Goal: Navigation & Orientation: Find specific page/section

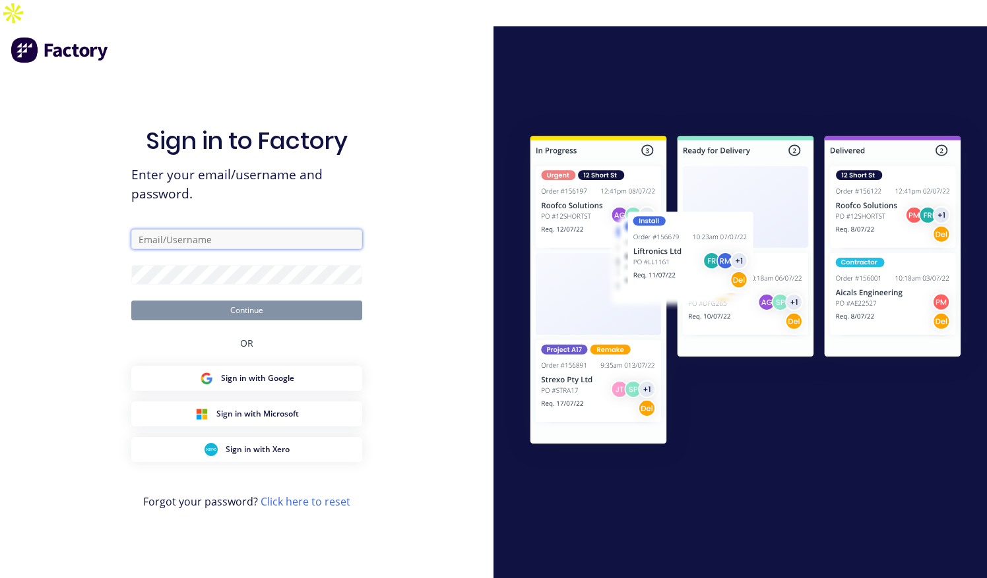
type input "[PERSON_NAME][EMAIL_ADDRESS][DOMAIN_NAME]"
click at [249, 301] on button "Continue" at bounding box center [246, 311] width 231 height 20
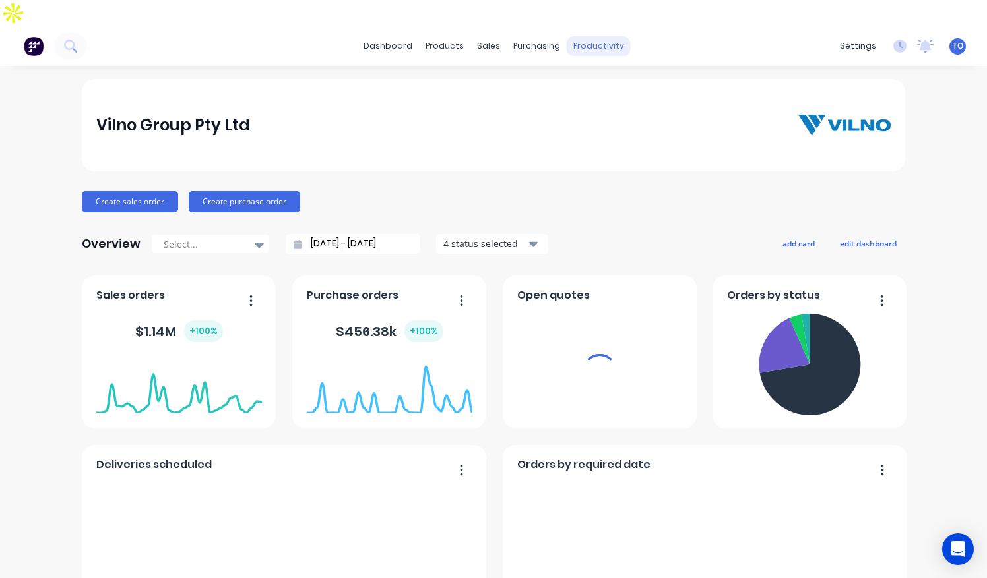
click at [604, 36] on div "productivity" at bounding box center [599, 46] width 64 height 20
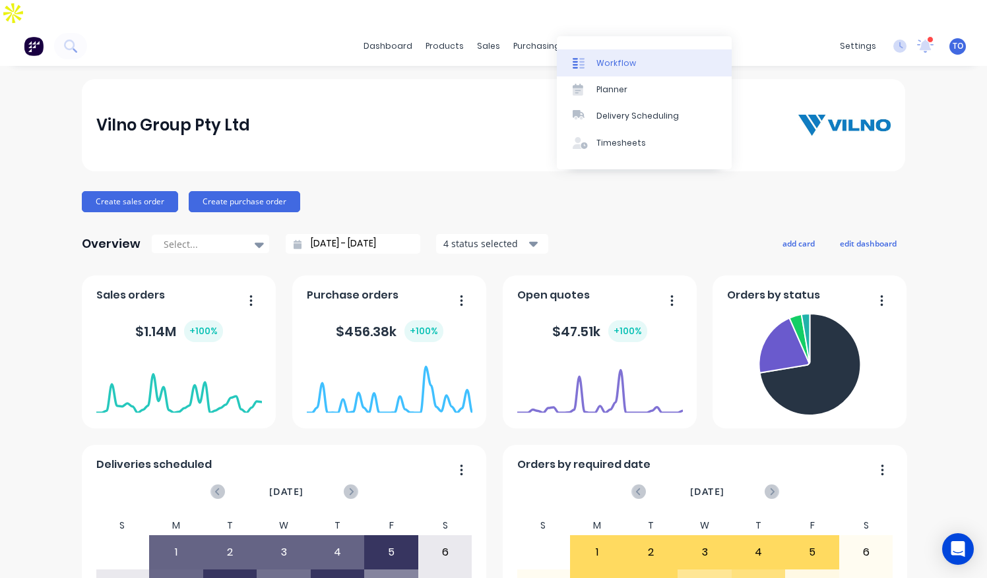
click at [611, 63] on div "Workflow" at bounding box center [616, 63] width 40 height 12
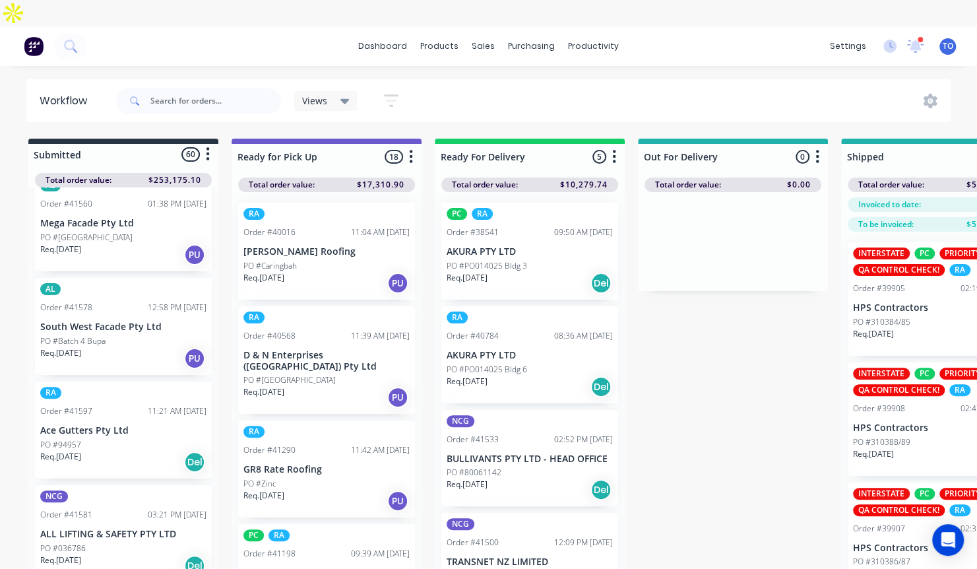
scroll to position [857, 0]
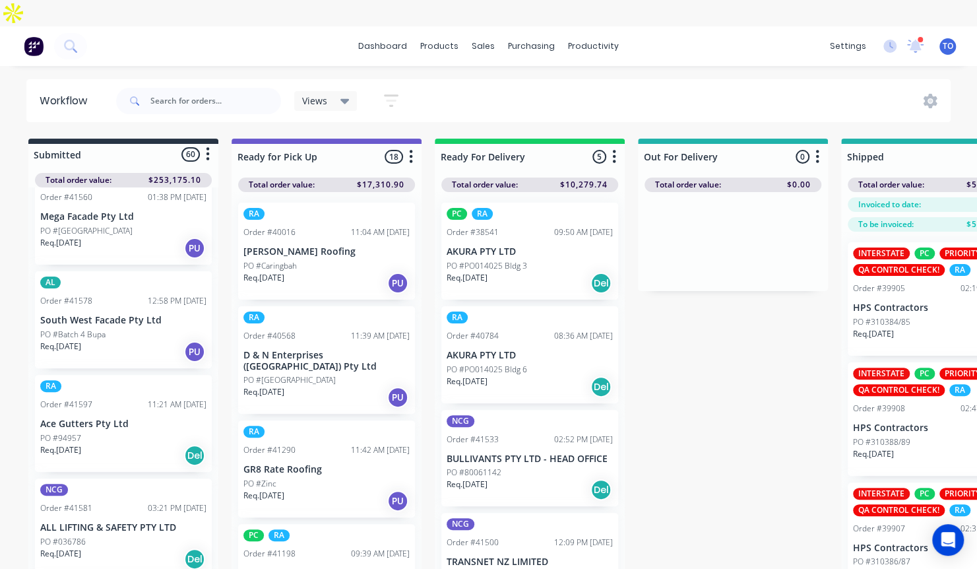
click at [209, 146] on icon "button" at bounding box center [208, 154] width 4 height 16
click at [138, 216] on button "Sort By" at bounding box center [150, 227] width 132 height 22
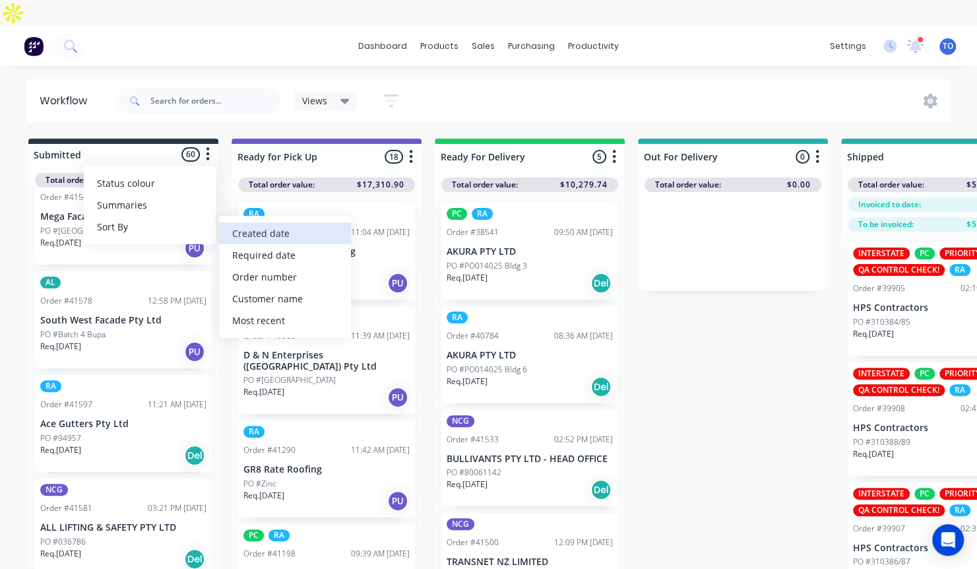
click at [272, 222] on date "Created date" at bounding box center [285, 233] width 132 height 22
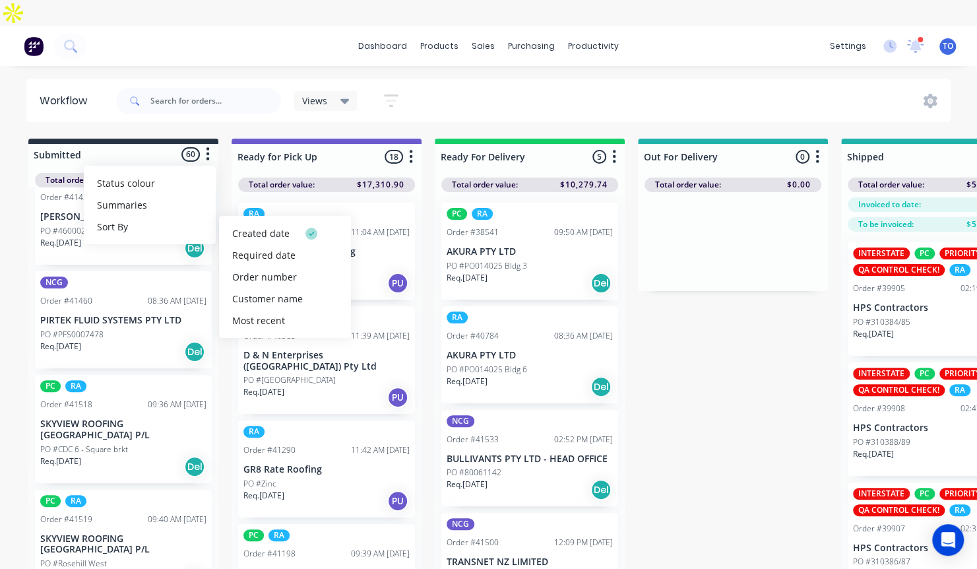
click at [499, 81] on div "Views Save new view None (Default) edit AL edit ALL edit BB & TH edit NCG edit …" at bounding box center [532, 101] width 838 height 40
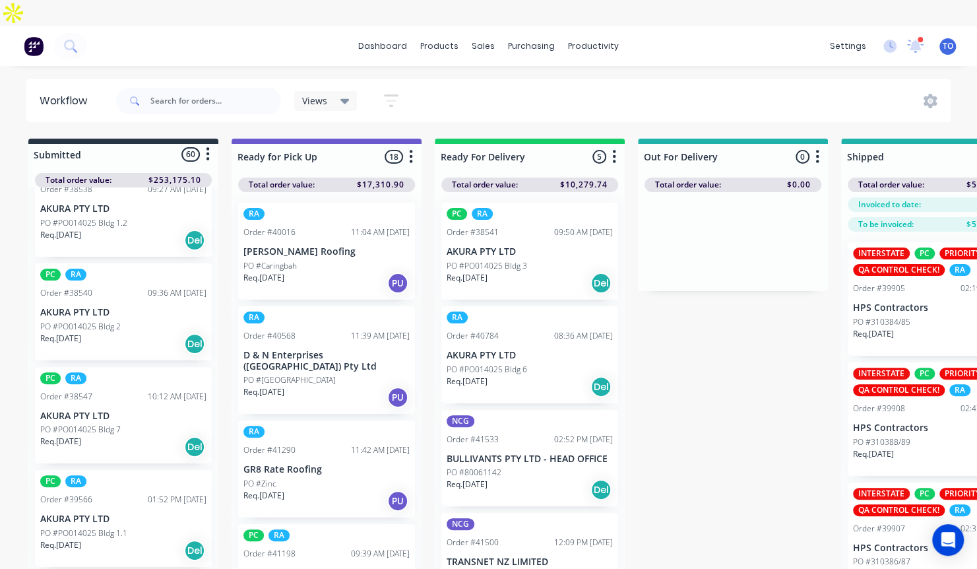
scroll to position [0, 0]
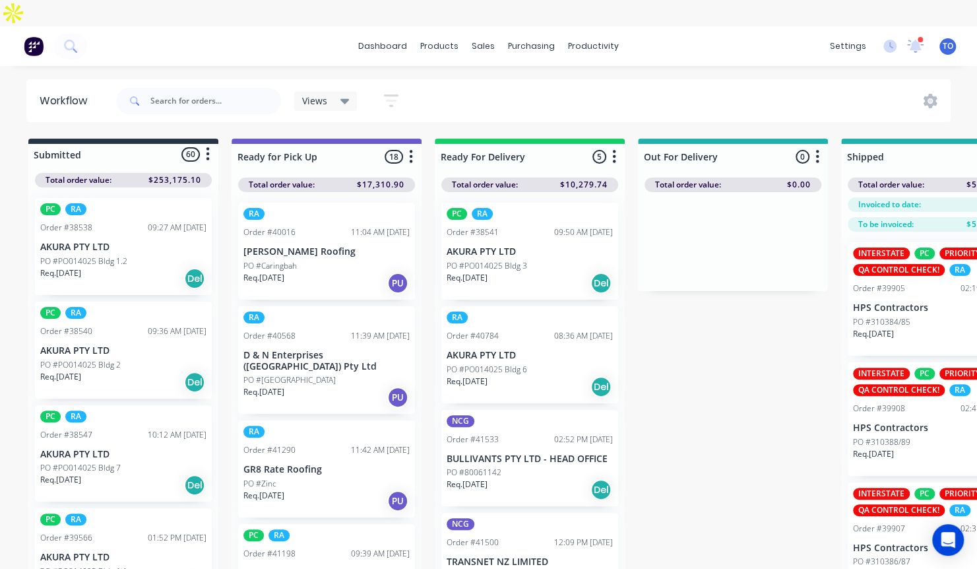
click at [206, 146] on icon "button" at bounding box center [208, 154] width 4 height 16
click at [158, 216] on button "Sort By" at bounding box center [150, 227] width 132 height 22
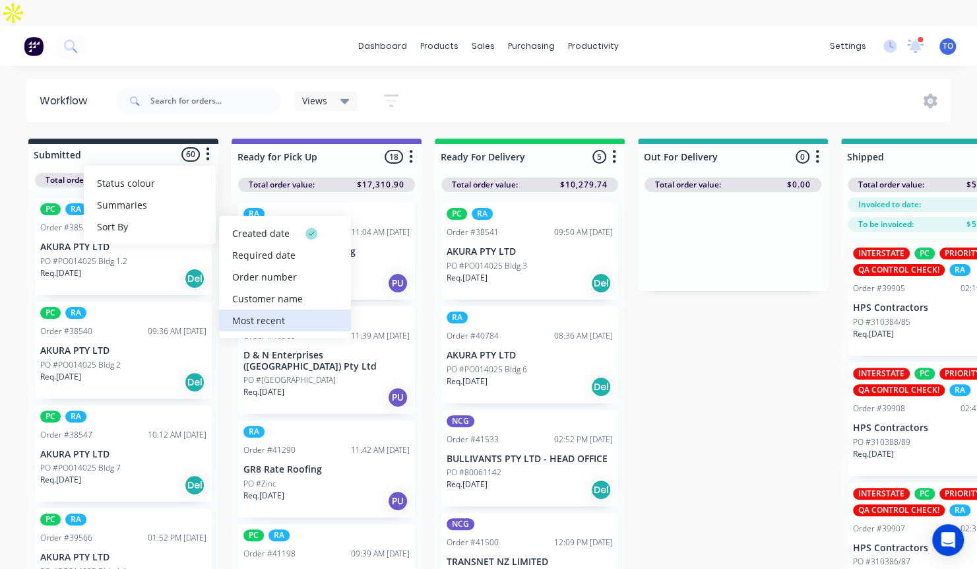
click at [266, 309] on recent "Most recent" at bounding box center [285, 320] width 132 height 22
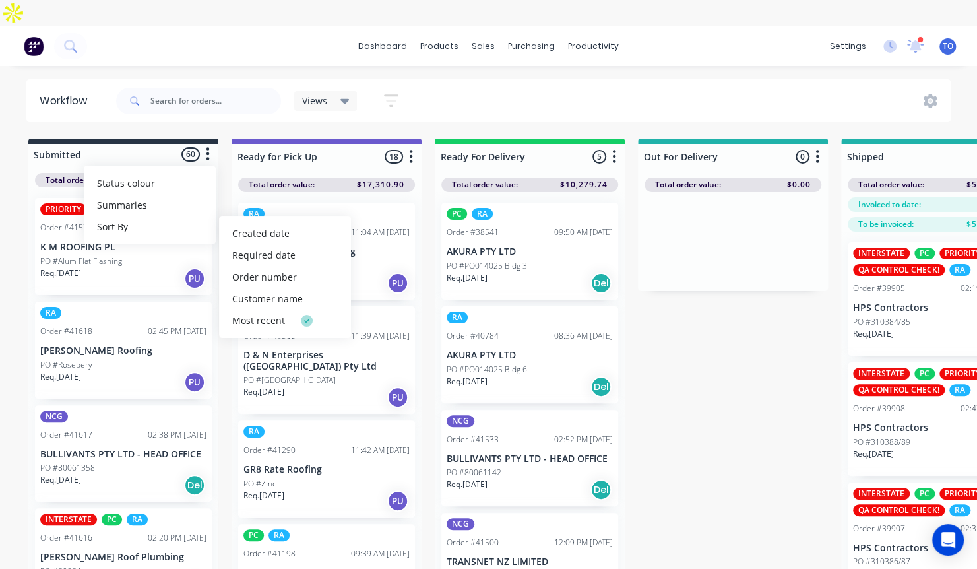
click at [557, 84] on div "Views Save new view None (Default) edit AL edit ALL edit BB & TH edit NCG edit …" at bounding box center [532, 101] width 838 height 40
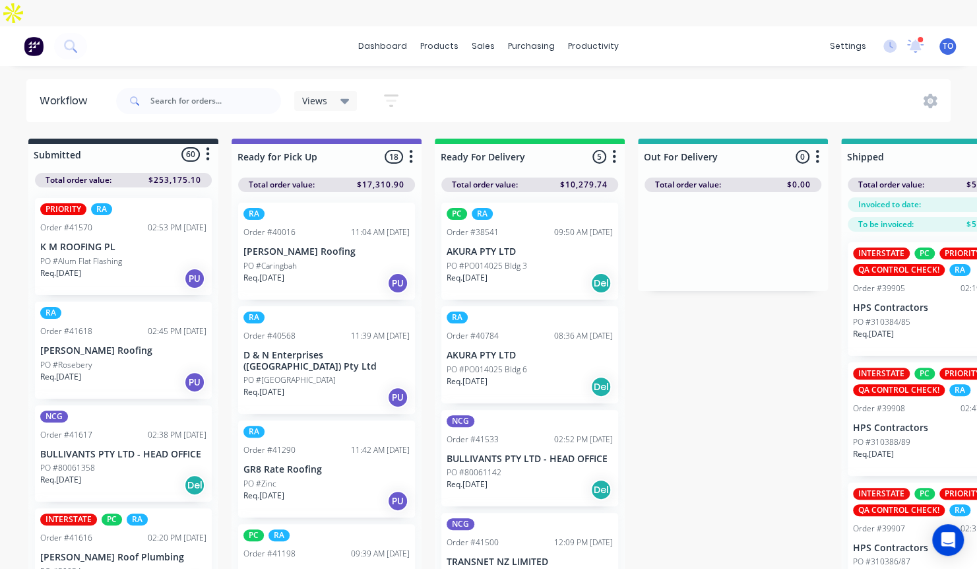
click at [162, 255] on div "PO #Alum Flat Flashing" at bounding box center [123, 261] width 166 height 12
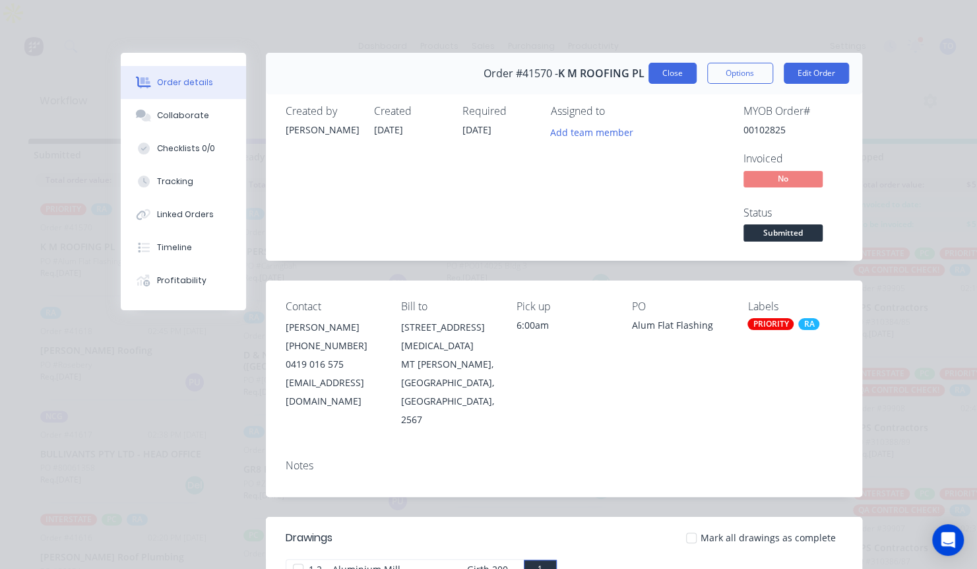
click at [666, 73] on button "Close" at bounding box center [672, 73] width 48 height 21
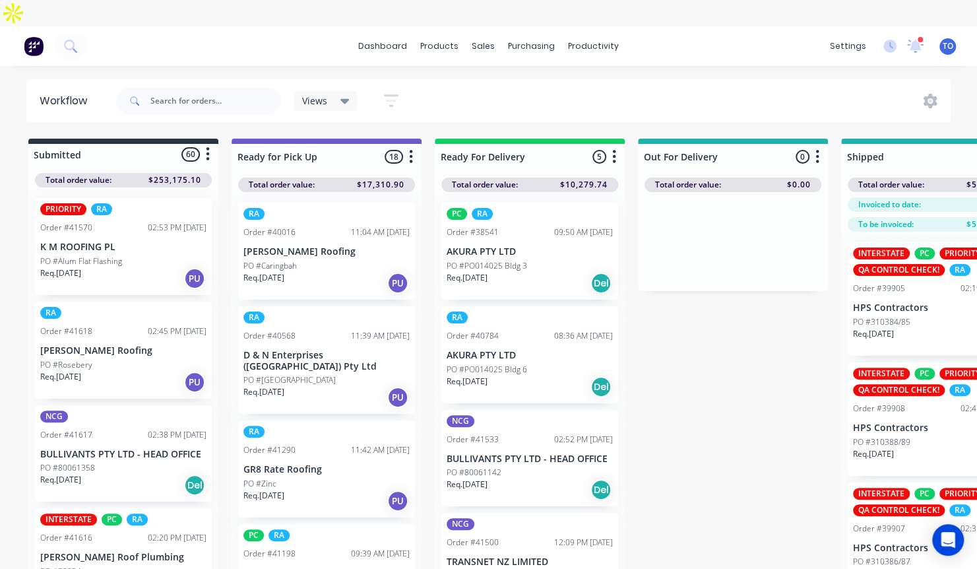
click at [130, 359] on div "PO #Rosebery" at bounding box center [123, 365] width 166 height 12
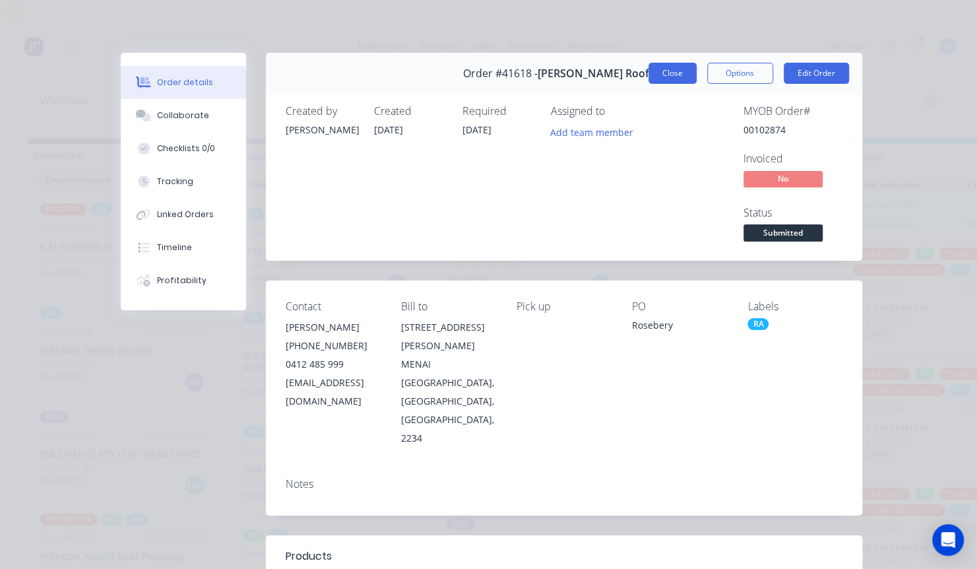
click at [665, 70] on button "Close" at bounding box center [672, 73] width 48 height 21
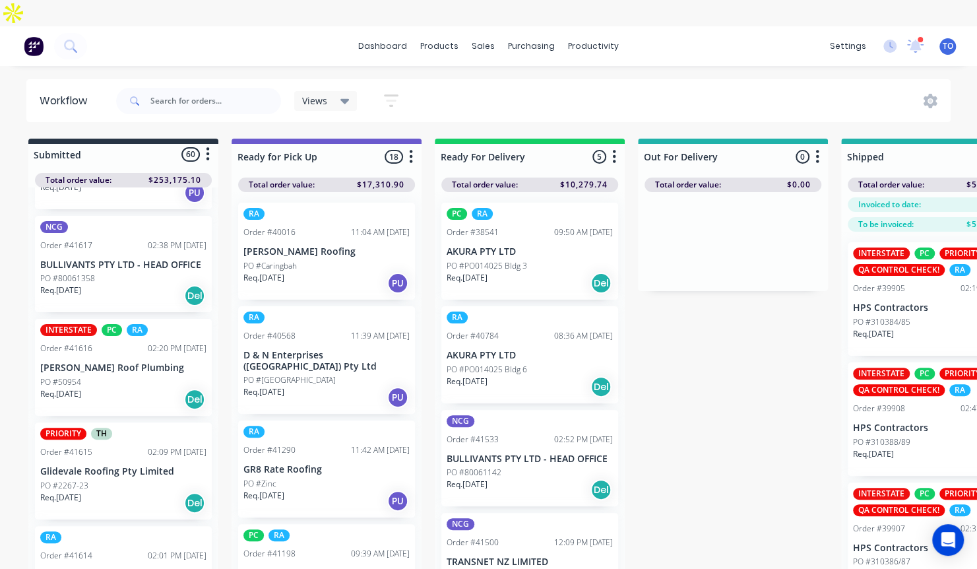
scroll to position [264, 0]
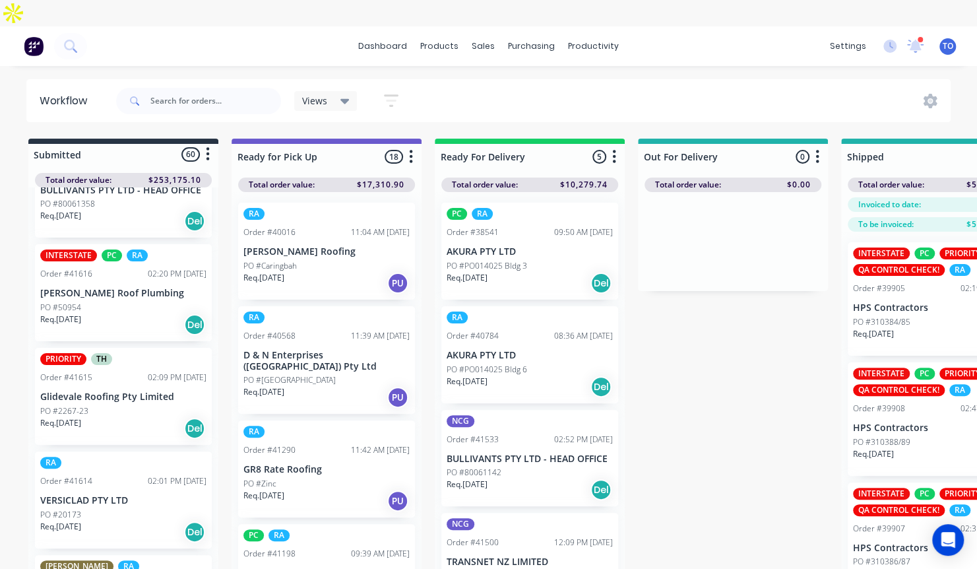
click at [133, 313] on div "Req. [DATE] Del" at bounding box center [123, 324] width 166 height 22
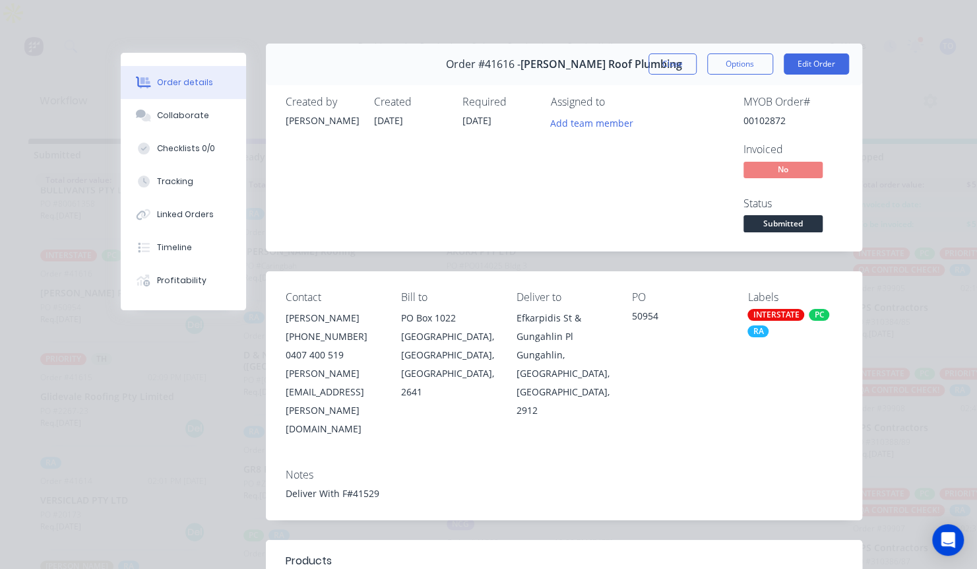
scroll to position [0, 0]
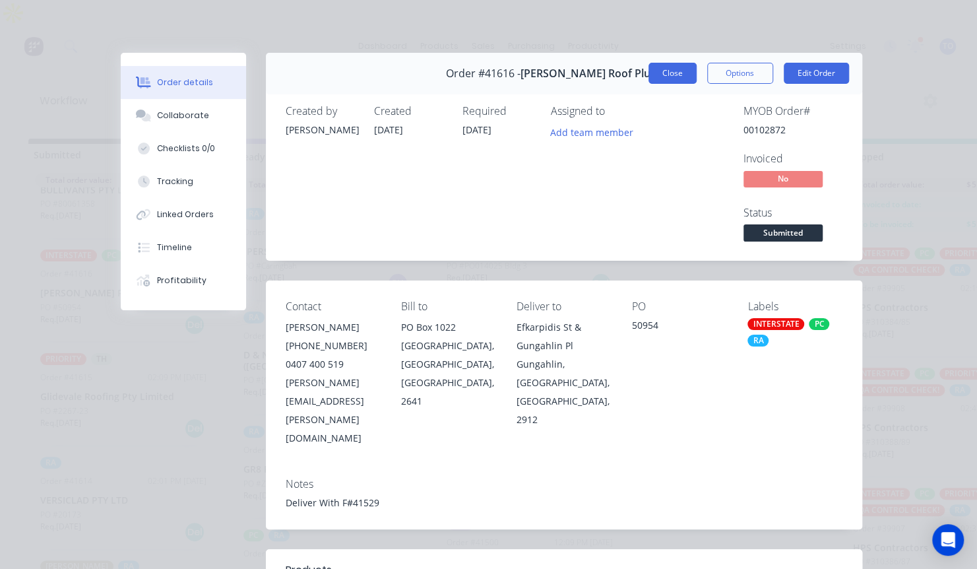
click at [661, 67] on button "Close" at bounding box center [672, 73] width 48 height 21
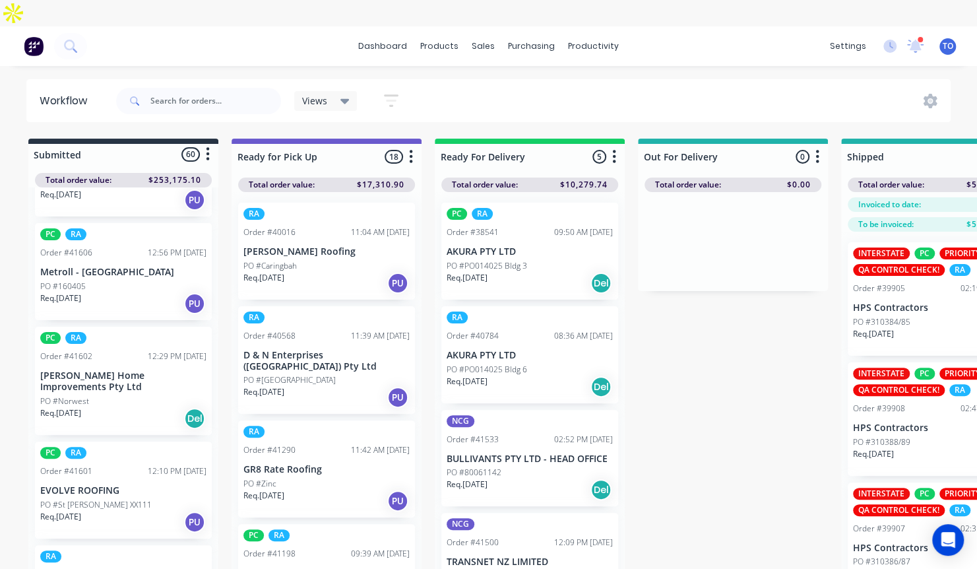
scroll to position [1253, 0]
